Goal: Information Seeking & Learning: Check status

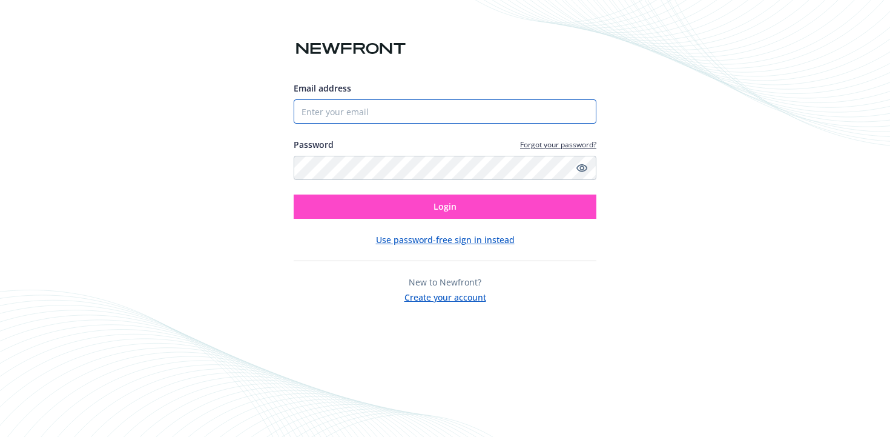
type input "[PERSON_NAME][EMAIL_ADDRESS][DOMAIN_NAME]"
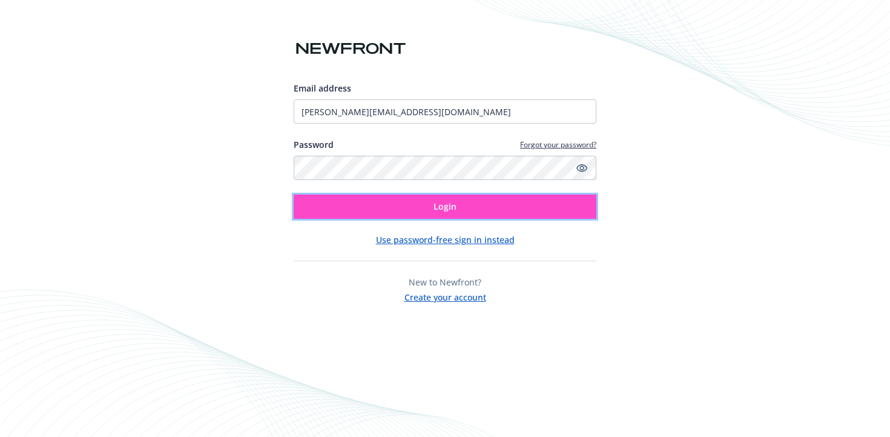
click at [369, 200] on button "Login" at bounding box center [445, 206] width 303 height 24
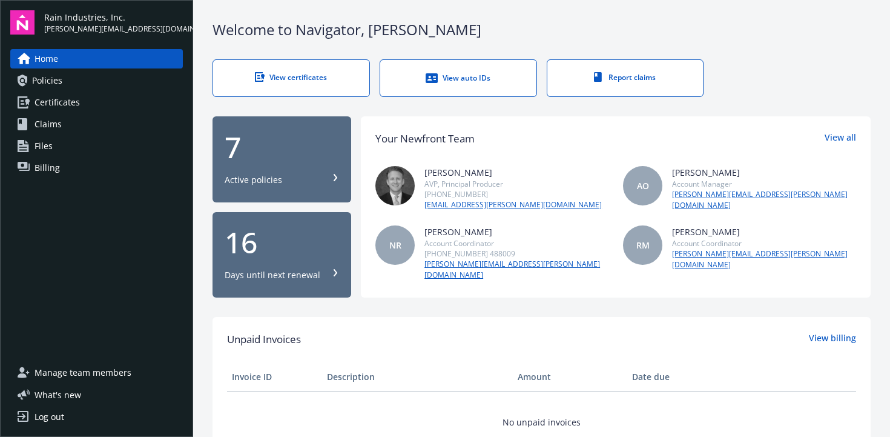
click at [411, 79] on div "View auto IDs" at bounding box center [458, 78] width 108 height 12
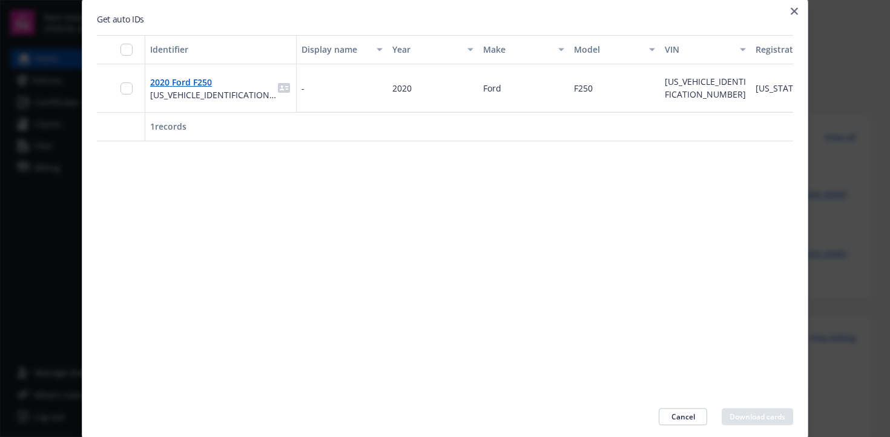
click at [820, 116] on div at bounding box center [445, 218] width 890 height 437
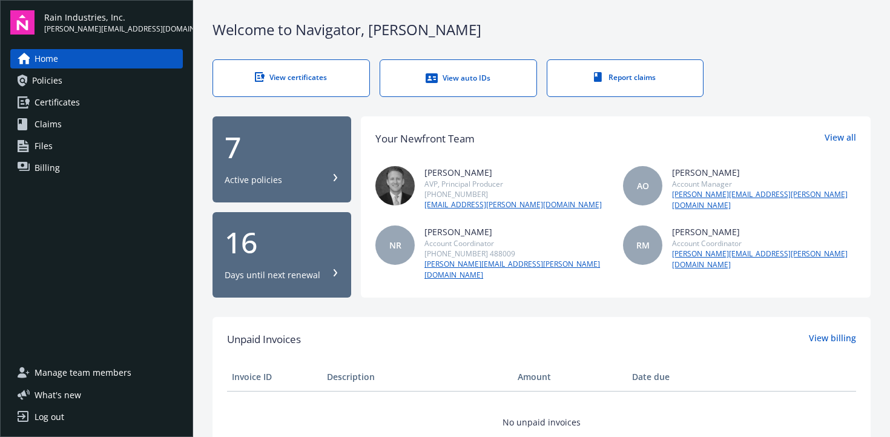
click at [119, 78] on link "Policies" at bounding box center [96, 80] width 173 height 19
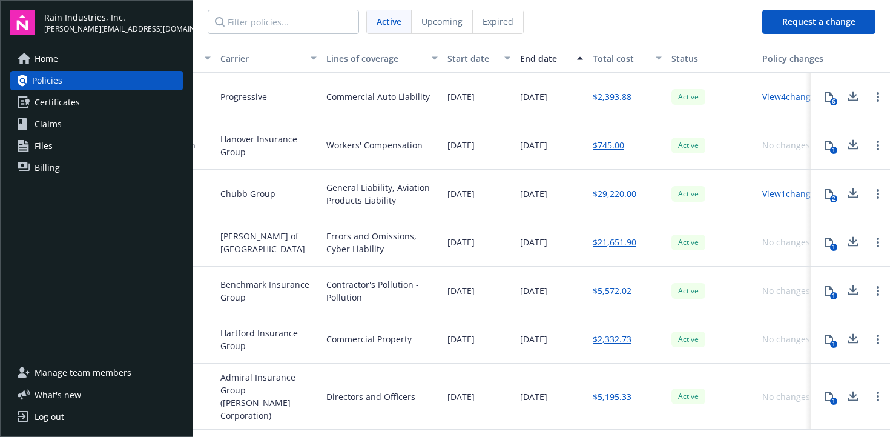
scroll to position [0, 302]
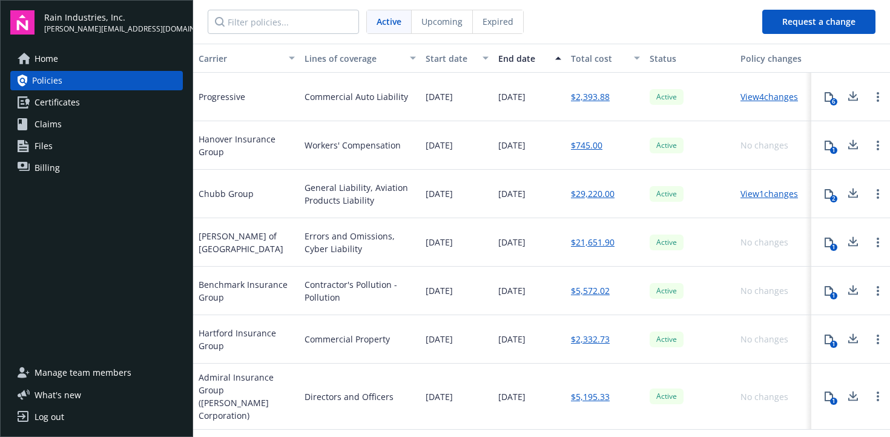
click at [830, 97] on icon at bounding box center [829, 97] width 10 height 10
click at [763, 97] on link "View 4 changes" at bounding box center [770, 97] width 58 height 12
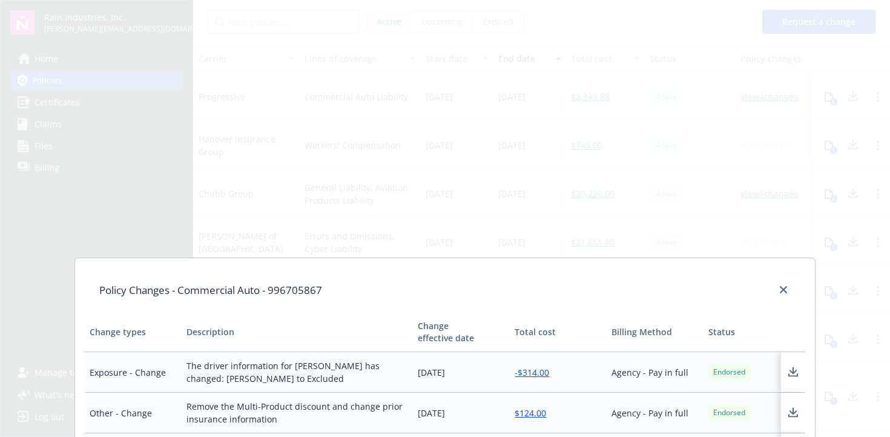
click at [521, 186] on div "Policy Changes - Commercial Auto - 996705867 Change types Description Change ef…" at bounding box center [445, 218] width 890 height 437
click at [840, 91] on div "Policy Changes - Commercial Auto - 996705867 Change types Description Change ef…" at bounding box center [445, 218] width 890 height 437
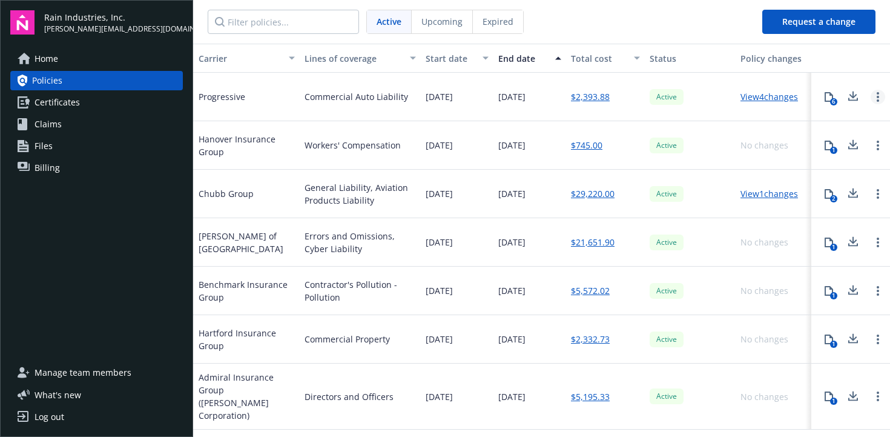
click at [876, 99] on link "Open options" at bounding box center [878, 97] width 15 height 15
click at [745, 99] on link "View 4 changes" at bounding box center [770, 97] width 58 height 12
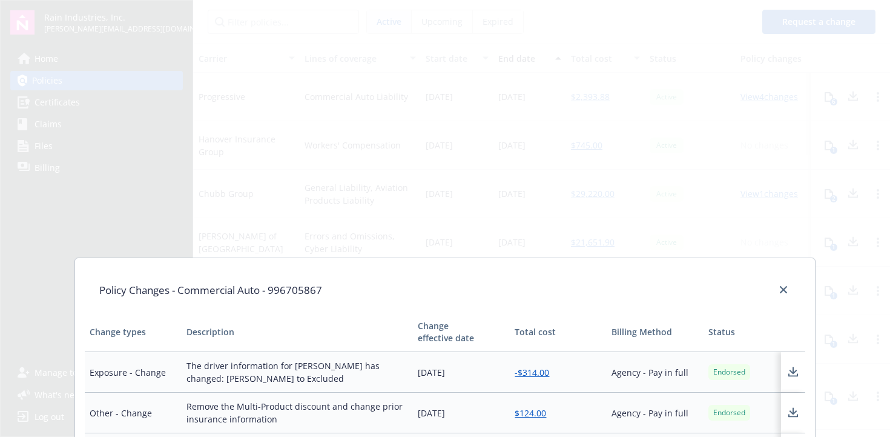
drag, startPoint x: 698, startPoint y: 111, endPoint x: 656, endPoint y: 105, distance: 41.7
click at [697, 111] on div "Policy Changes - Commercial Auto - 996705867 Change types Description Change ef…" at bounding box center [445, 218] width 890 height 437
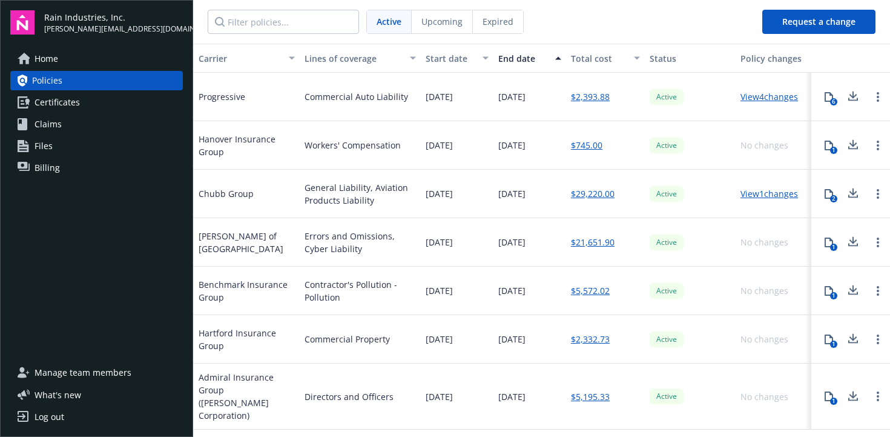
click at [590, 100] on link "$2,393.88" at bounding box center [590, 96] width 39 height 13
